Goal: Task Accomplishment & Management: Use online tool/utility

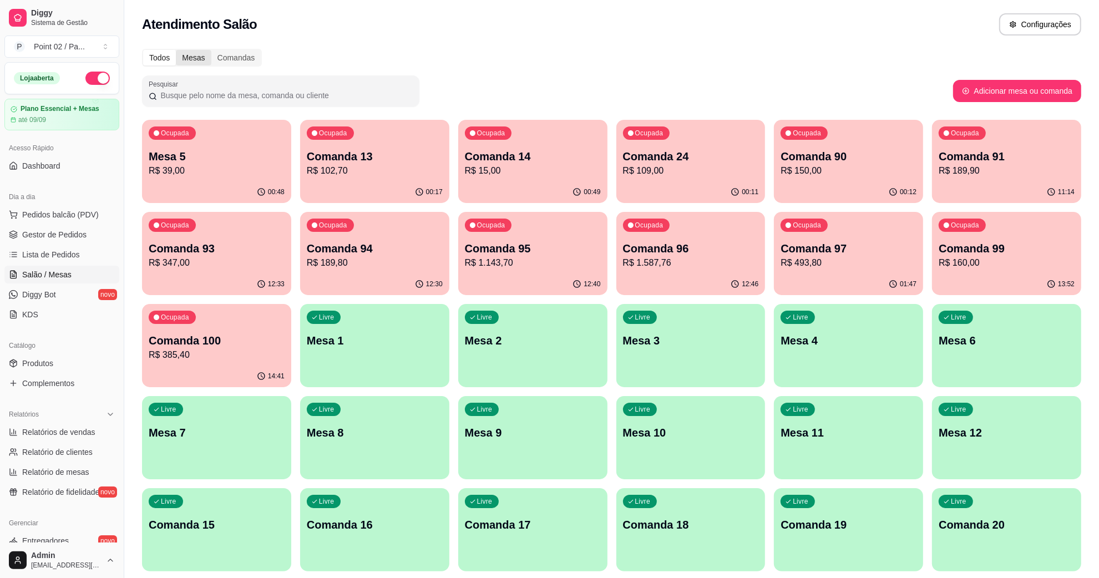
click at [190, 59] on div "Mesas" at bounding box center [193, 58] width 35 height 16
click at [226, 167] on p "R$ 39,00" at bounding box center [217, 170] width 132 height 13
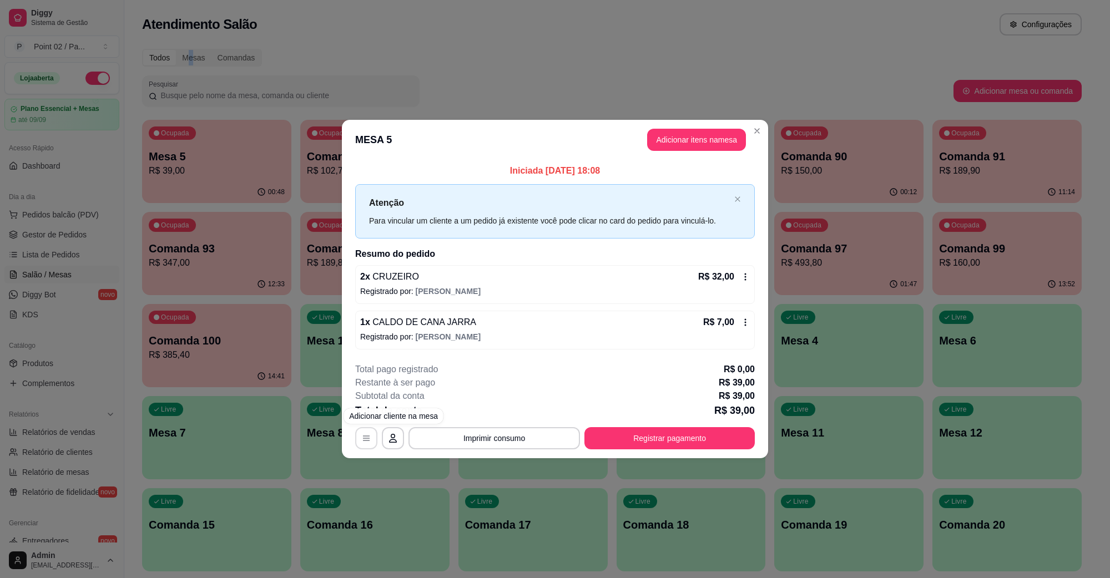
click at [367, 434] on icon "button" at bounding box center [366, 438] width 9 height 9
click at [694, 434] on button "Registrar pagamento" at bounding box center [669, 438] width 170 height 22
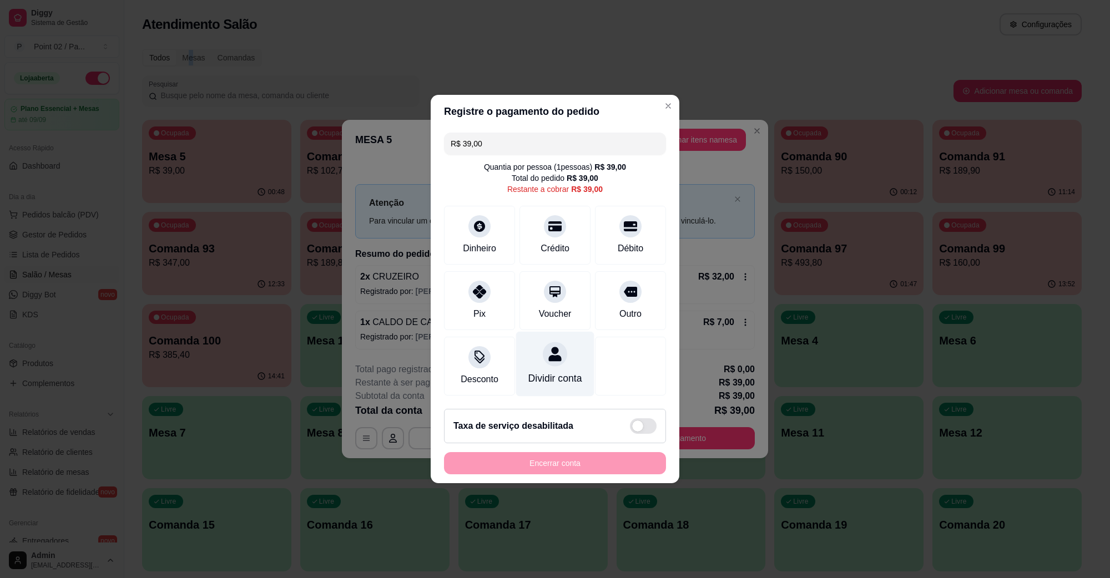
click at [552, 362] on div "Dividir conta" at bounding box center [555, 364] width 78 height 65
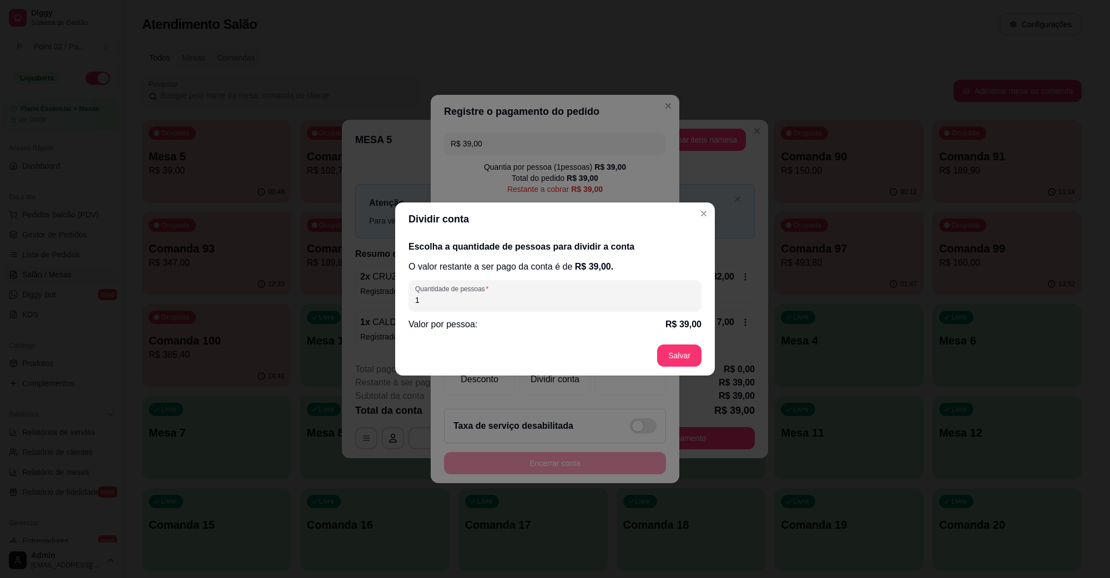
click at [528, 306] on div "Quantidade de pessoas 1" at bounding box center [554, 295] width 293 height 31
drag, startPoint x: 522, startPoint y: 302, endPoint x: 386, endPoint y: 316, distance: 136.7
click at [397, 316] on div "Escolha a quantidade de pessoas para dividir a conta O valor restante a ser pag…" at bounding box center [555, 286] width 320 height 100
type input "2"
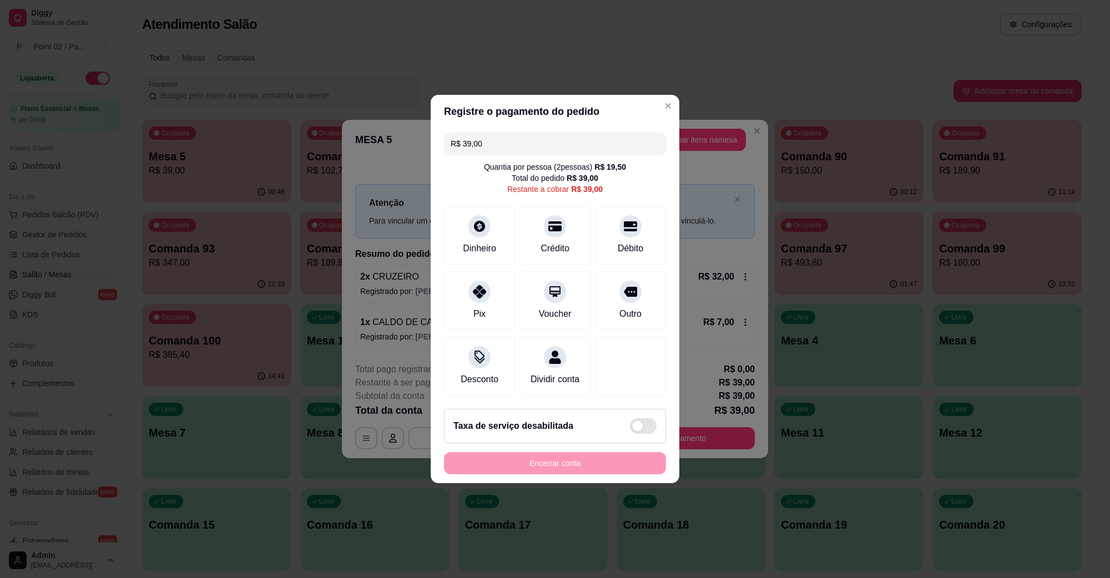
drag, startPoint x: 513, startPoint y: 142, endPoint x: 386, endPoint y: 156, distance: 128.4
click at [396, 156] on div "Registre o pagamento do pedido R$ 39,00 Quantia por pessoa ( 2 pessoas) R$ 19,5…" at bounding box center [555, 289] width 1110 height 578
type input "R$ 19,50"
click at [489, 284] on div at bounding box center [479, 288] width 24 height 24
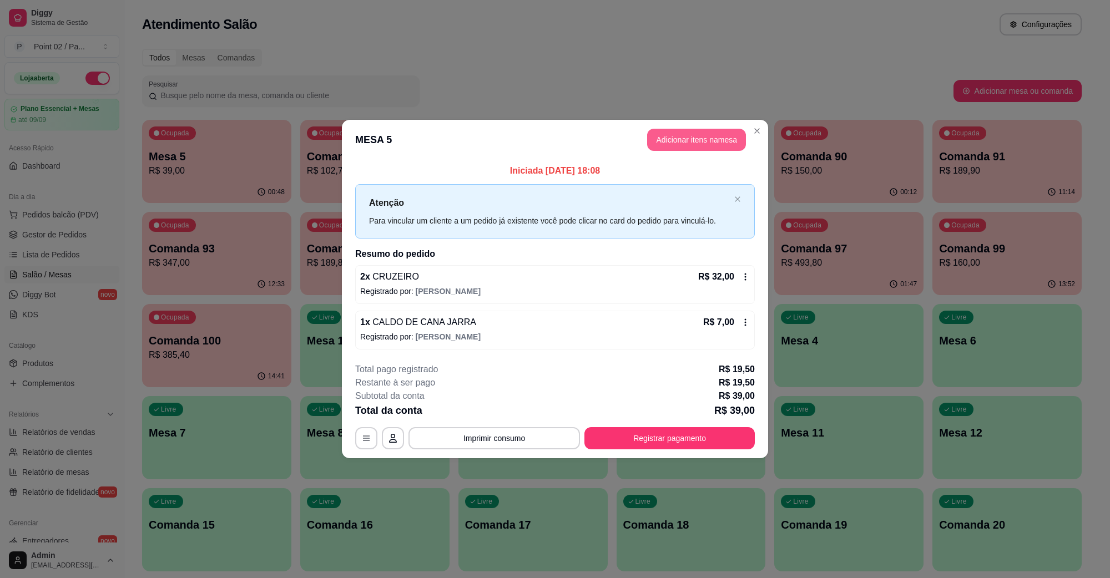
click at [665, 132] on button "Adicionar itens na mesa" at bounding box center [696, 140] width 99 height 22
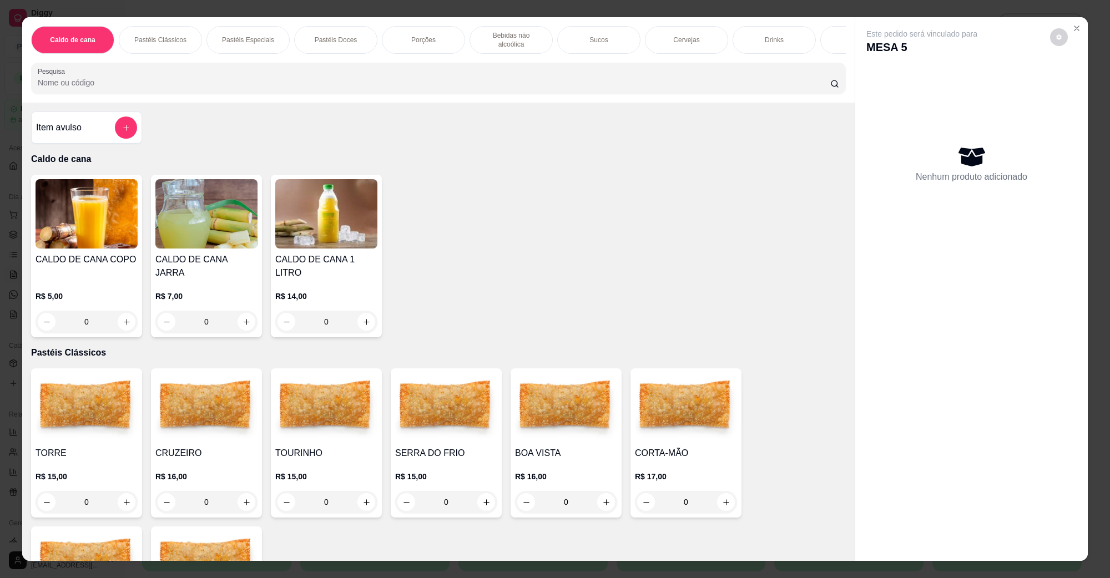
click at [304, 211] on img at bounding box center [326, 213] width 102 height 69
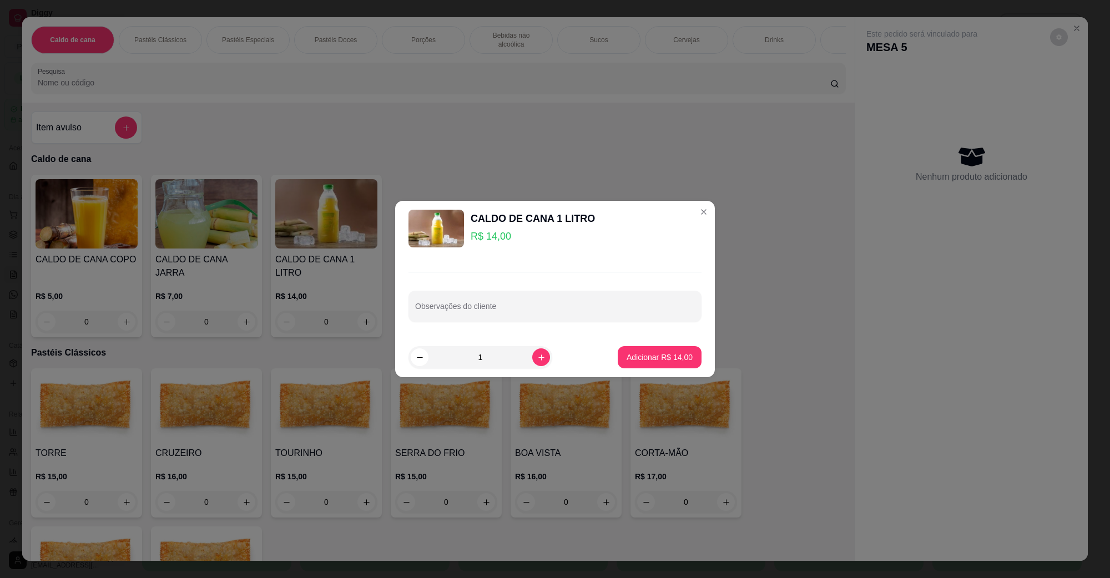
click at [652, 368] on footer "1 Adicionar R$ 14,00" at bounding box center [555, 357] width 320 height 40
click at [648, 358] on p "Adicionar R$ 14,00" at bounding box center [659, 357] width 66 height 11
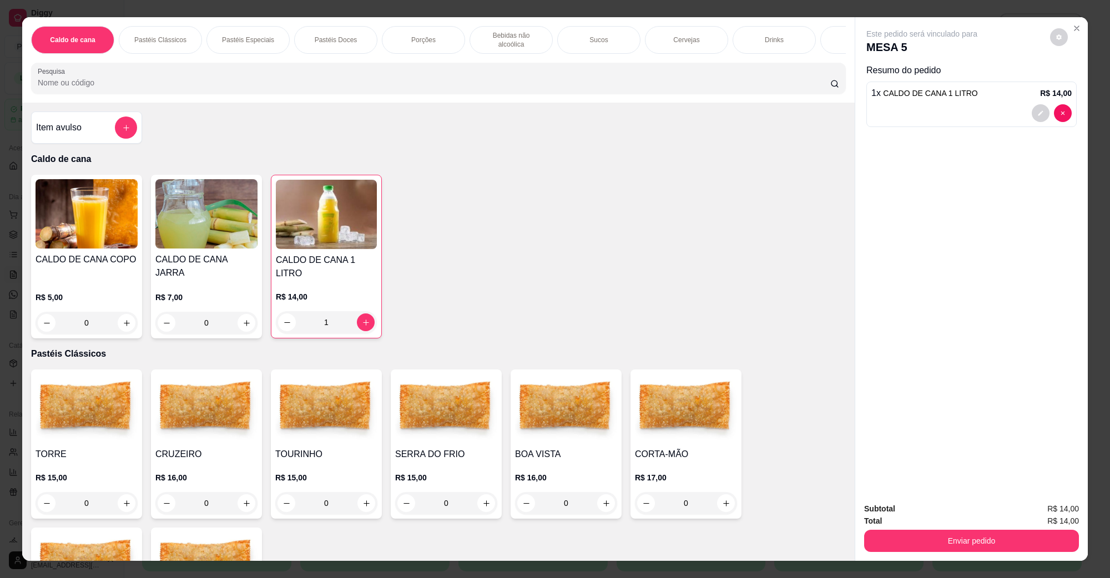
type input "1"
click at [1033, 544] on button "Enviar pedido" at bounding box center [971, 541] width 208 height 22
click at [933, 507] on button "Não registrar e enviar pedido" at bounding box center [933, 513] width 115 height 21
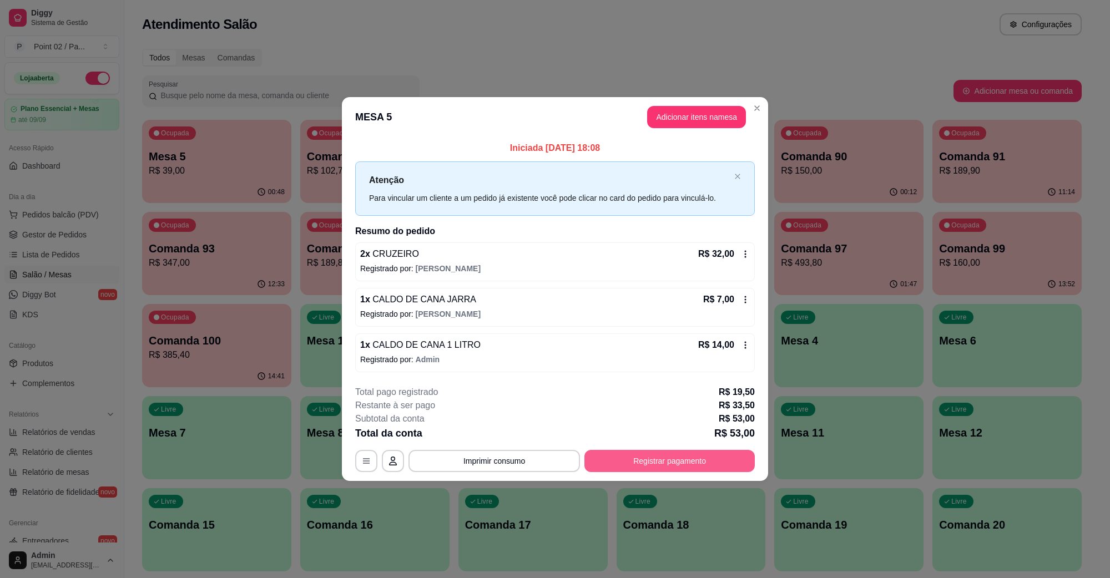
click at [712, 459] on button "Registrar pagamento" at bounding box center [669, 461] width 170 height 22
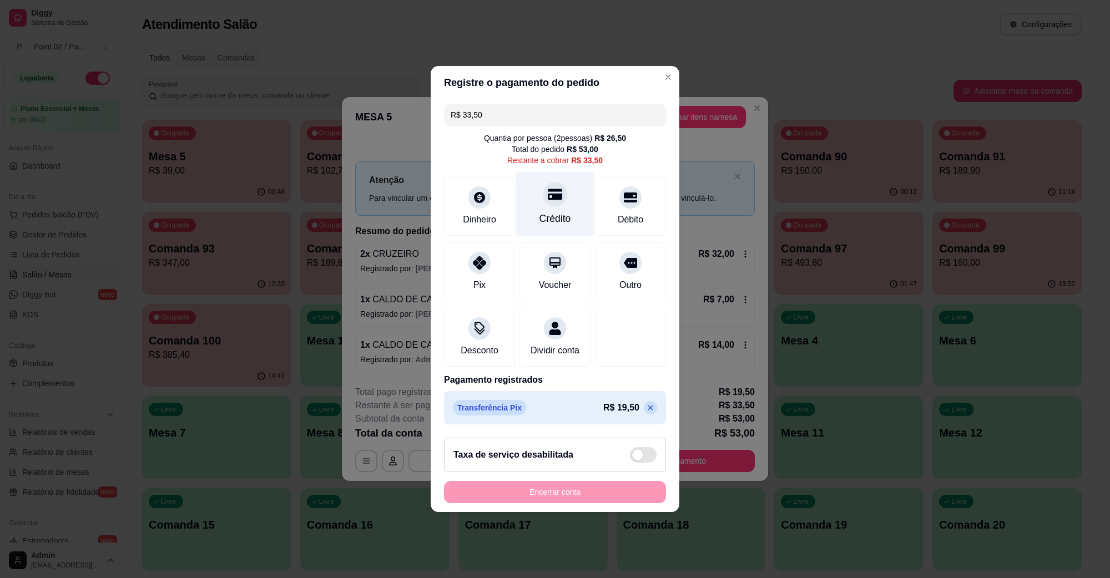
click at [554, 198] on div at bounding box center [555, 194] width 24 height 24
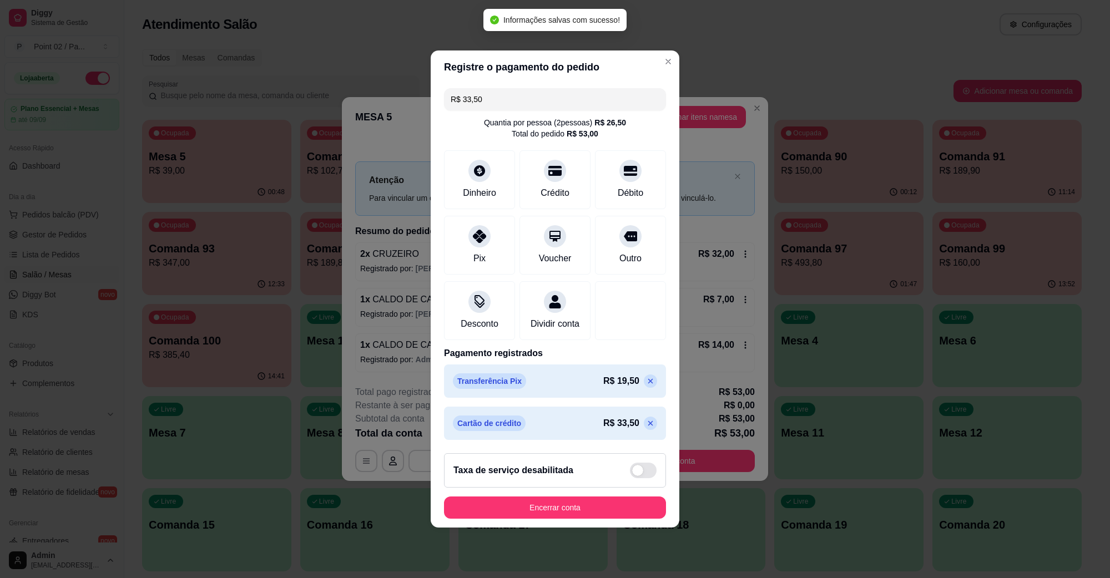
type input "R$ 0,00"
click at [590, 514] on button "Encerrar conta" at bounding box center [555, 508] width 222 height 22
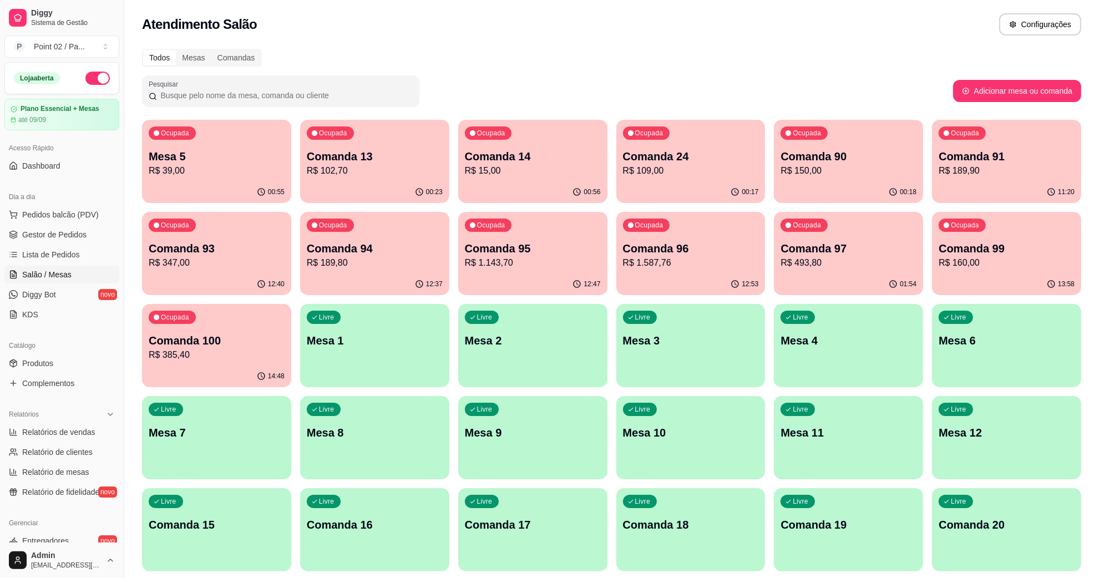
click at [172, 175] on p "R$ 39,00" at bounding box center [217, 170] width 136 height 13
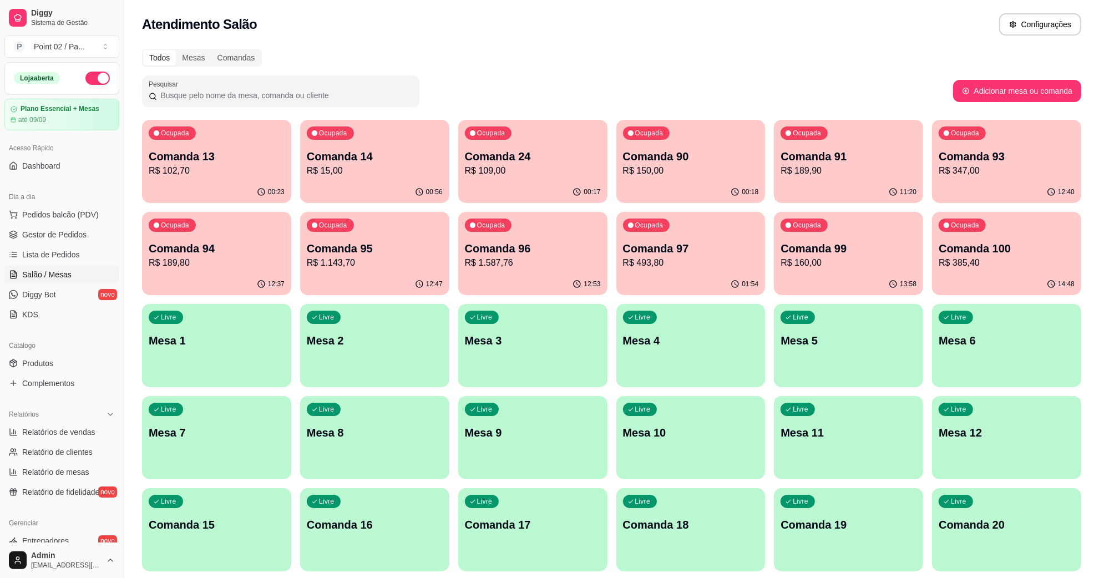
click at [430, 322] on div "Livre Mesa 2" at bounding box center [374, 339] width 149 height 70
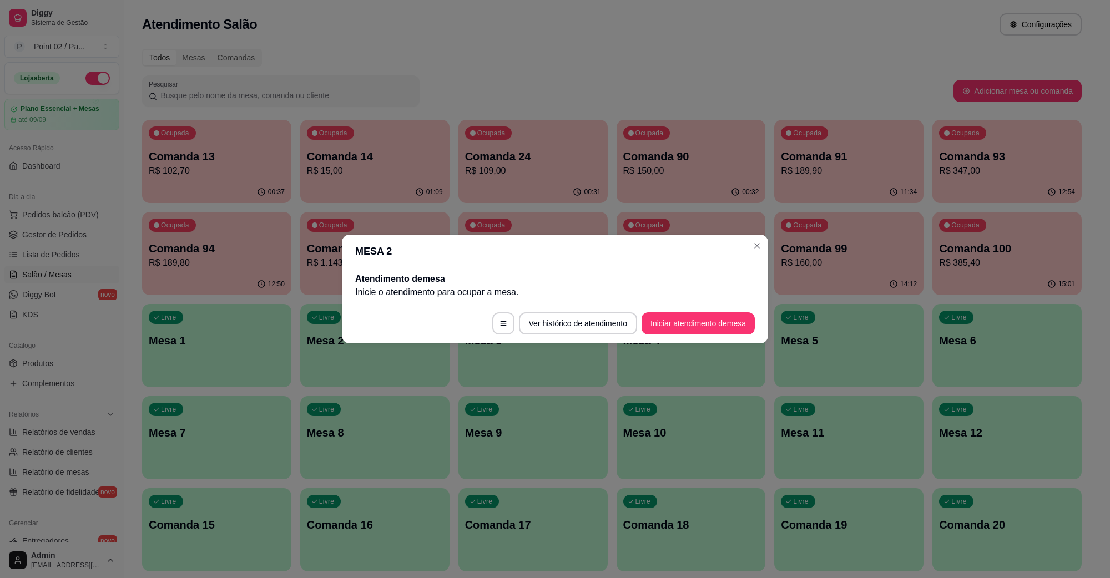
click at [729, 337] on footer "Ver histórico de atendimento Iniciar atendimento de mesa" at bounding box center [555, 324] width 426 height 40
click at [722, 328] on button "Iniciar atendimento de mesa" at bounding box center [698, 324] width 110 height 22
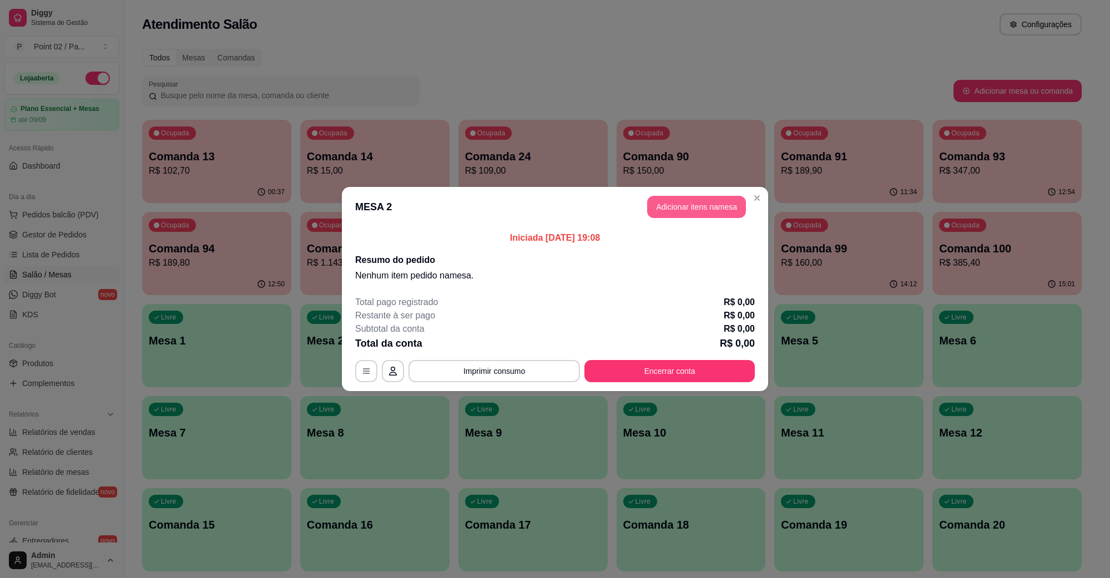
click at [678, 210] on button "Adicionar itens na mesa" at bounding box center [696, 207] width 99 height 22
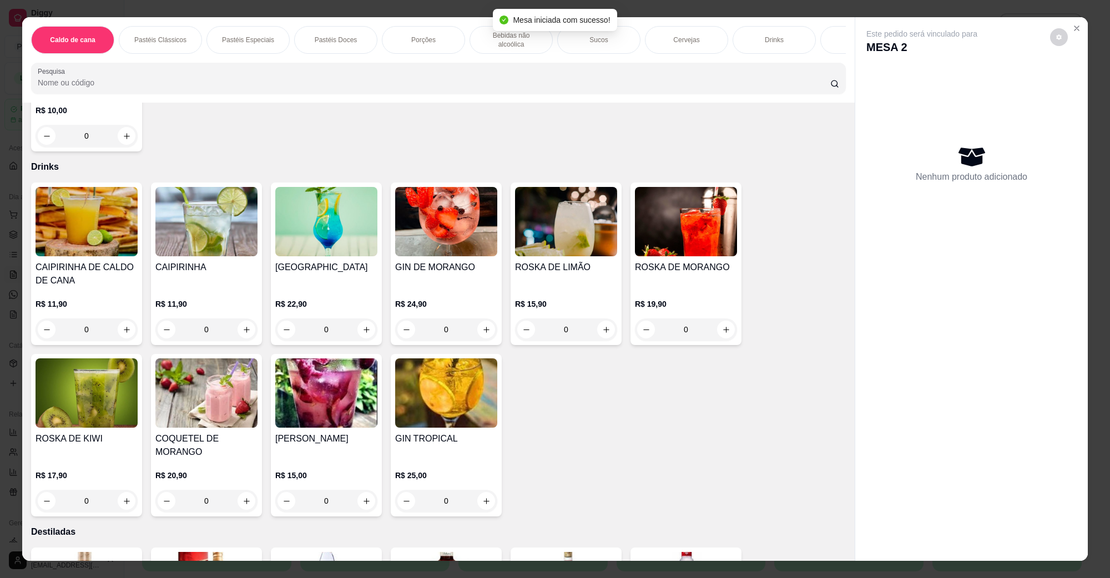
scroll to position [2497, 0]
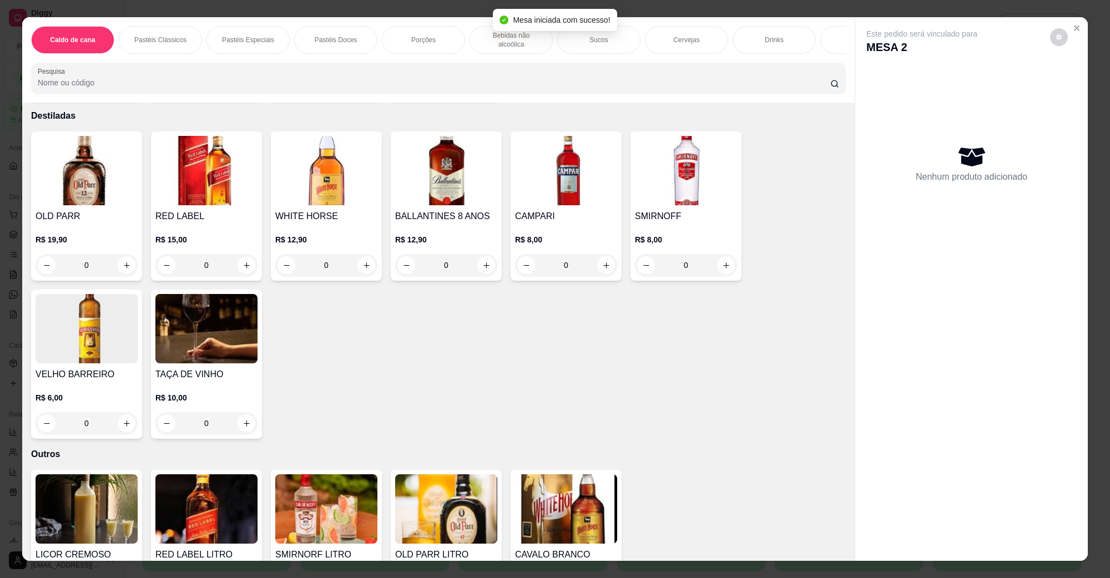
click at [442, 234] on p "R$ 12,90" at bounding box center [446, 239] width 102 height 11
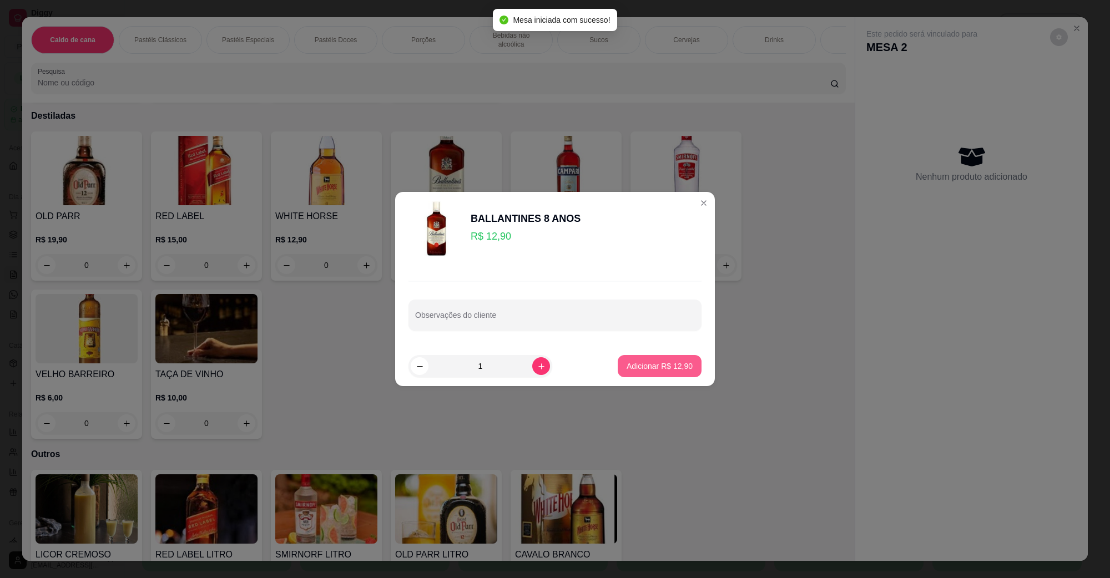
click at [664, 360] on button "Adicionar R$ 12,90" at bounding box center [660, 366] width 84 height 22
type input "1"
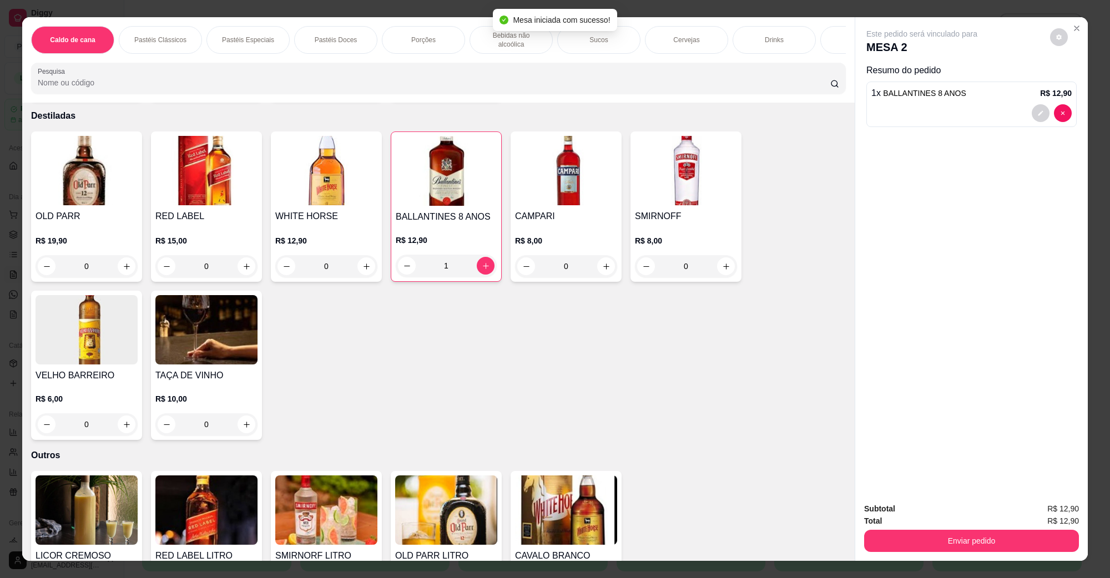
drag, startPoint x: 903, startPoint y: 524, endPoint x: 924, endPoint y: 558, distance: 39.7
click at [906, 529] on div "Subtotal R$ 12,90 Total R$ 12,90 Enviar pedido" at bounding box center [971, 527] width 215 height 49
click at [927, 559] on div "Subtotal R$ 12,90 Total R$ 12,90 Enviar pedido" at bounding box center [971, 527] width 232 height 67
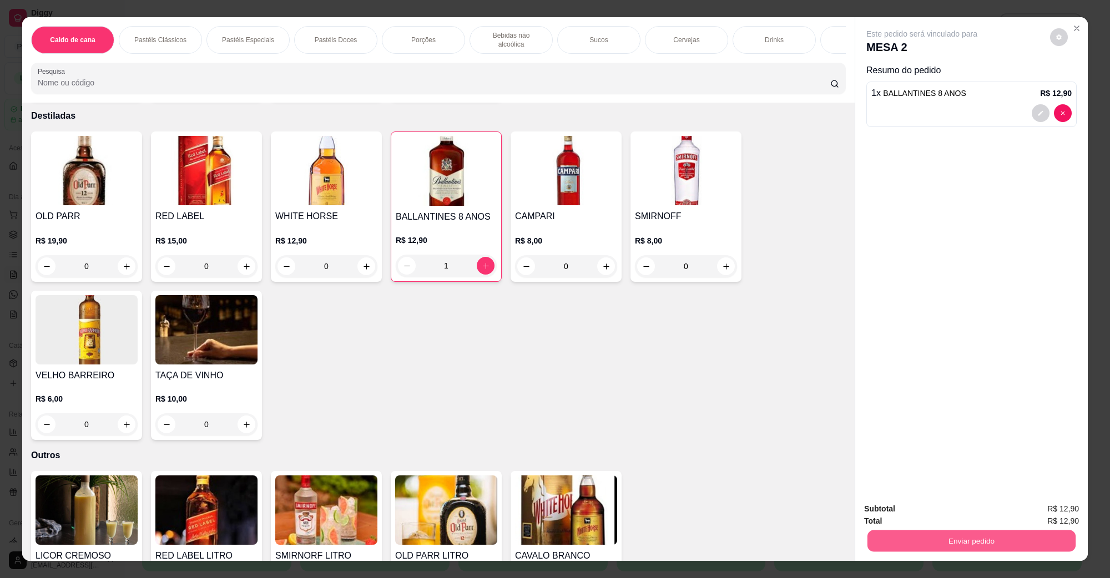
click at [924, 532] on button "Enviar pedido" at bounding box center [971, 541] width 208 height 22
click at [931, 520] on button "Não registrar e enviar pedido" at bounding box center [933, 513] width 115 height 21
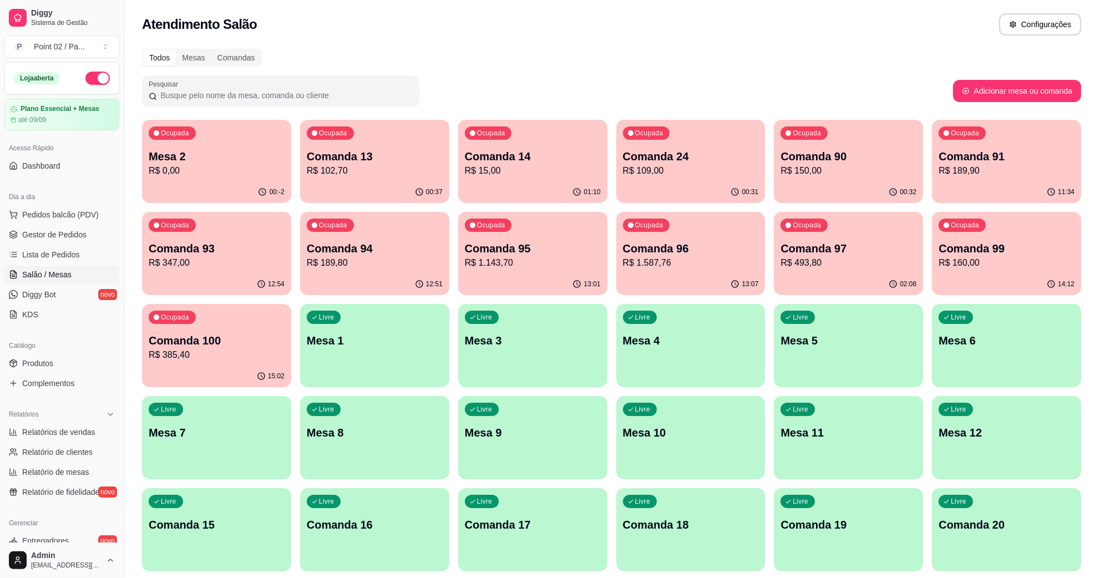
click at [262, 162] on p "Mesa 2" at bounding box center [217, 157] width 136 height 16
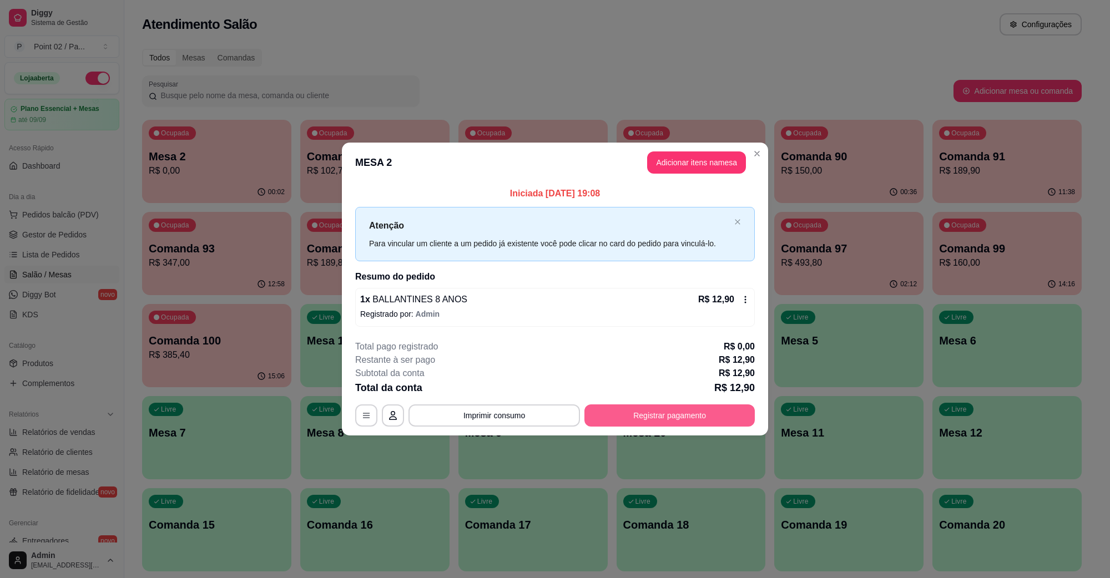
click at [624, 414] on button "Registrar pagamento" at bounding box center [669, 416] width 170 height 22
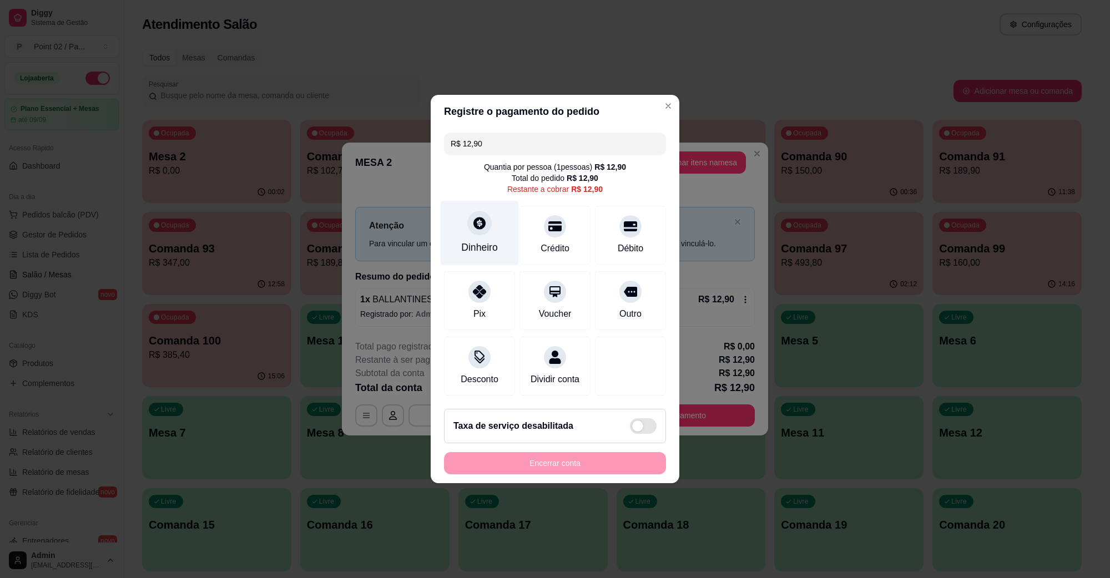
click at [482, 228] on div at bounding box center [479, 223] width 24 height 24
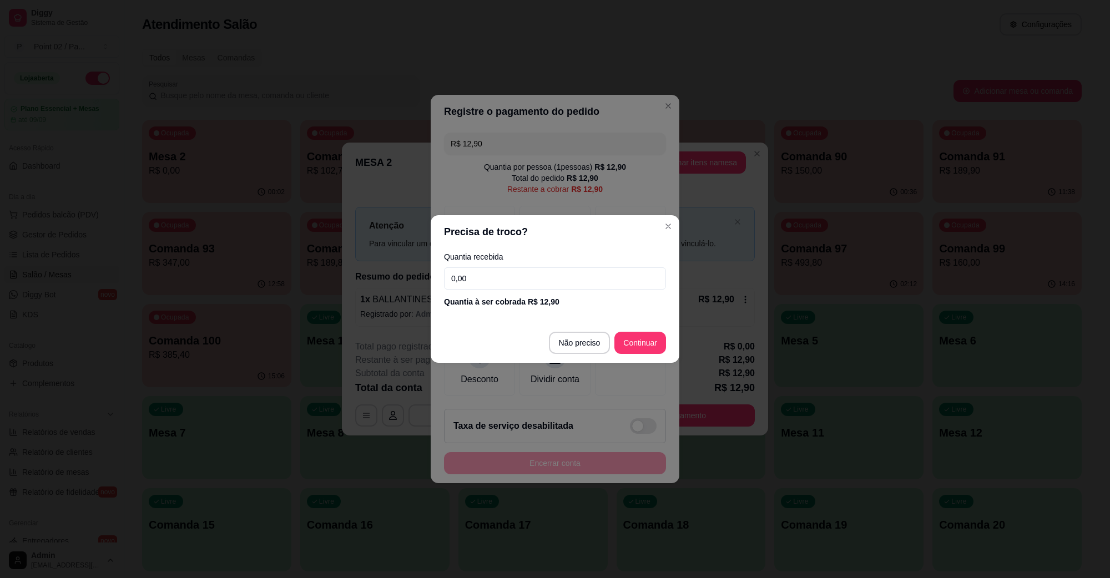
click at [563, 279] on input "0,00" at bounding box center [555, 278] width 222 height 22
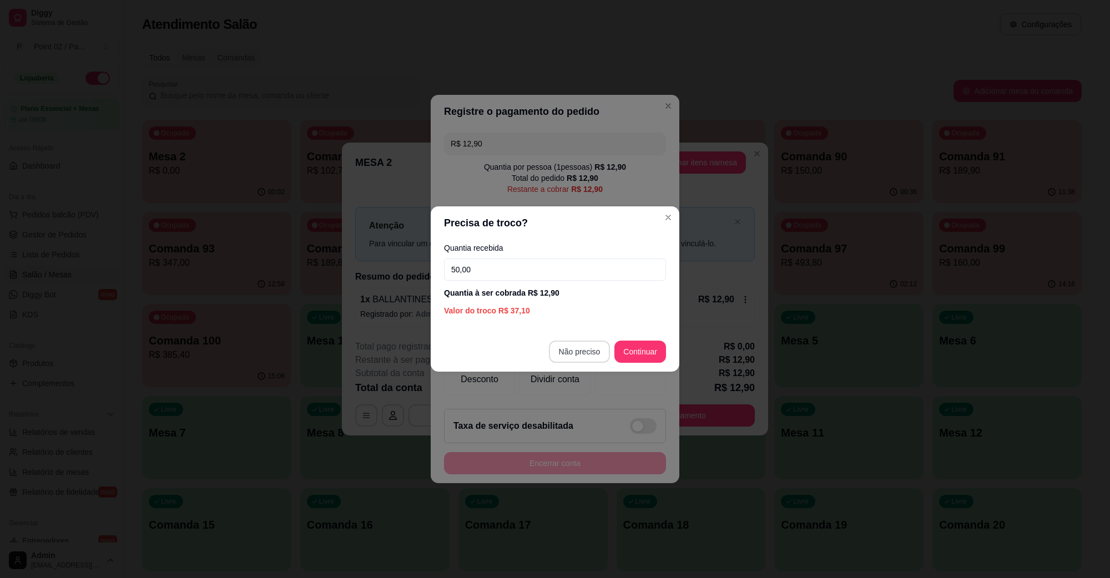
type input "50,00"
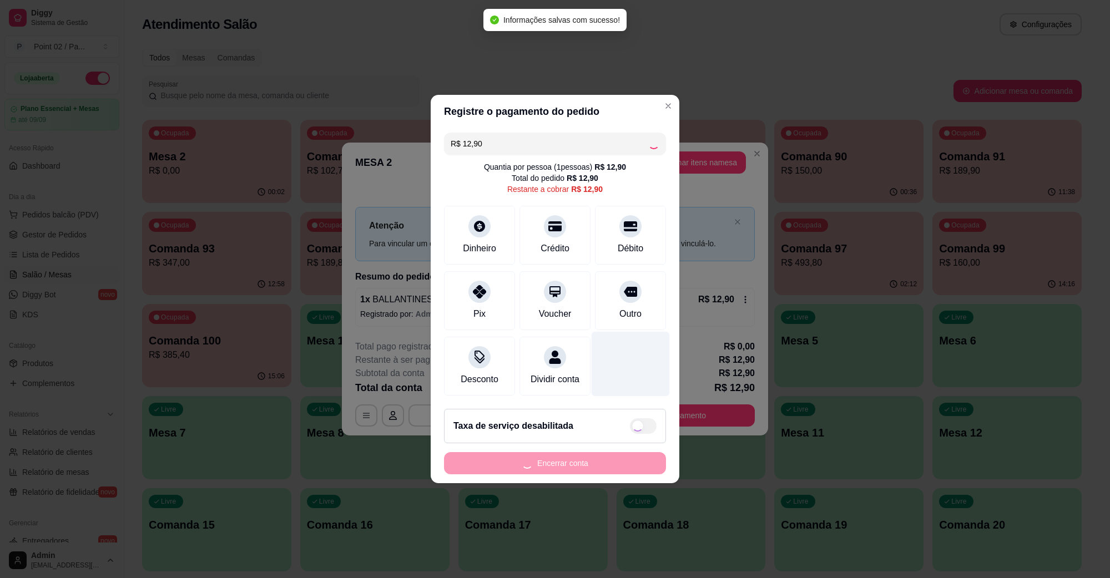
type input "R$ 0,00"
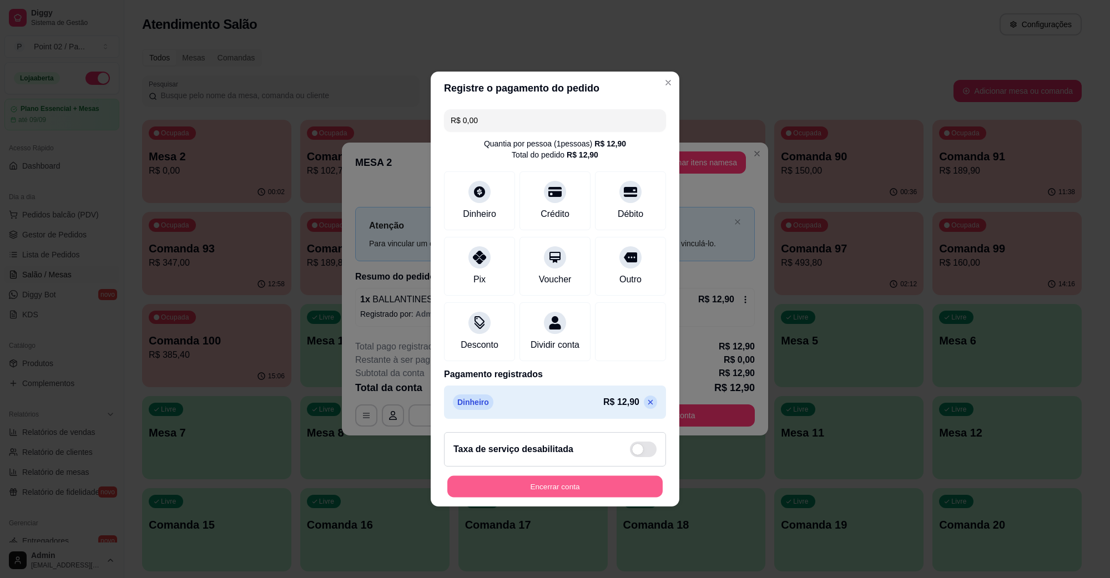
click at [559, 498] on button "Encerrar conta" at bounding box center [554, 487] width 215 height 22
